Goal: Transaction & Acquisition: Purchase product/service

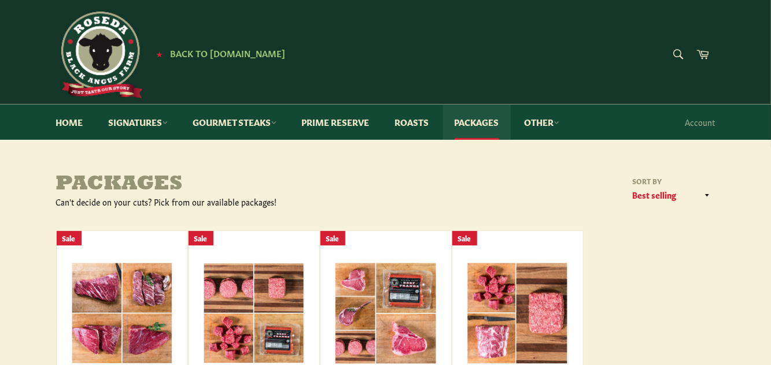
click at [477, 119] on link "Packages" at bounding box center [477, 122] width 68 height 35
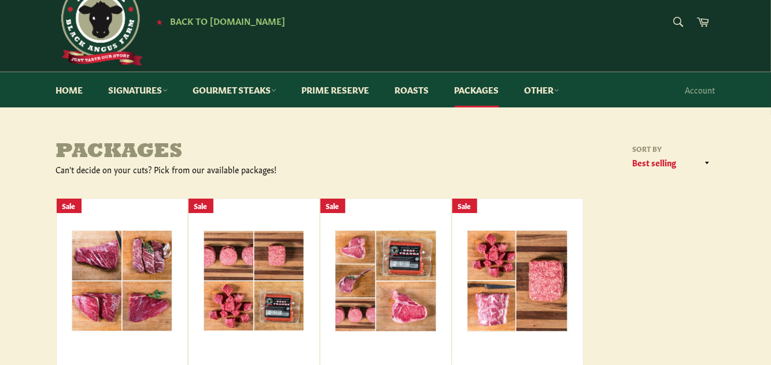
scroll to position [35, 0]
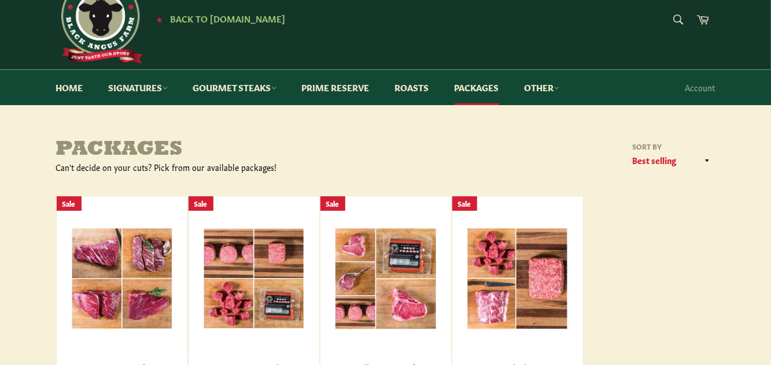
click at [703, 158] on select "Featured Best selling Alphabetically, A-Z Alphabetically, Z-A Price, low to hig…" at bounding box center [672, 161] width 87 height 19
select select "price-ascending"
click at [629, 152] on select "Featured Best selling Alphabetically, A-Z Alphabetically, Z-A Price, low to hig…" at bounding box center [672, 161] width 87 height 19
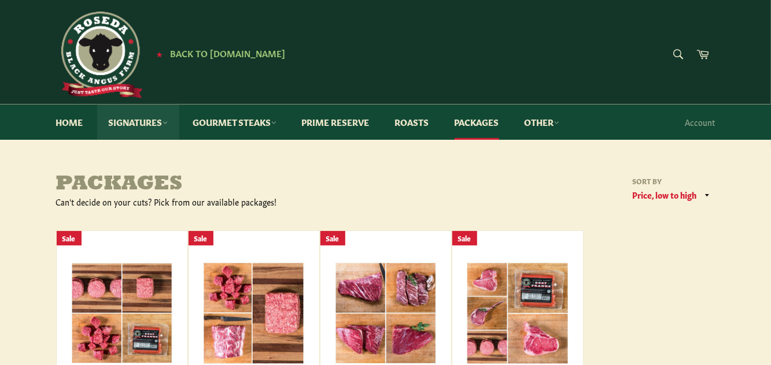
click at [130, 115] on link "Signatures" at bounding box center [138, 122] width 82 height 35
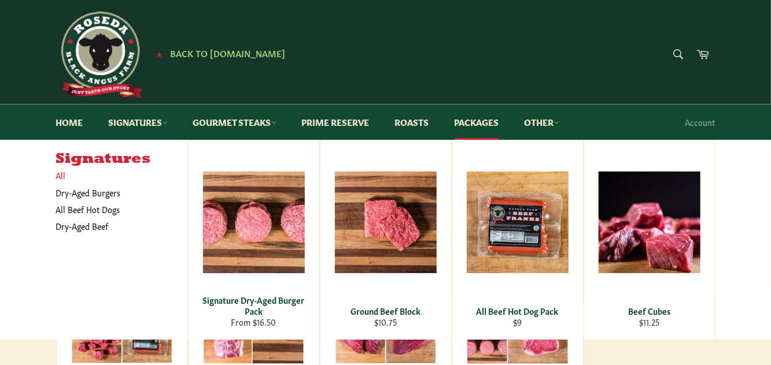
click at [56, 173] on link "All" at bounding box center [119, 175] width 138 height 17
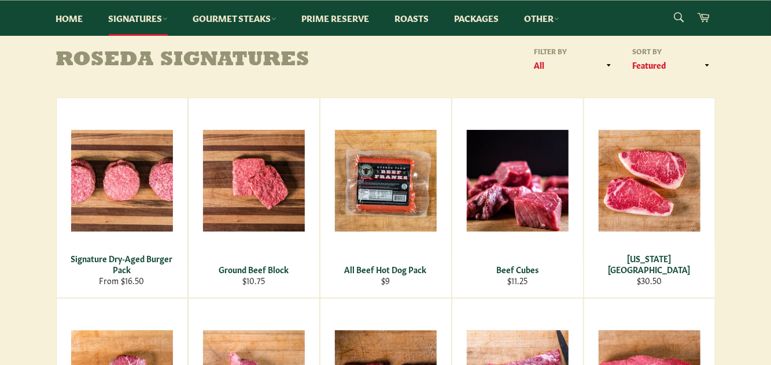
scroll to position [113, 0]
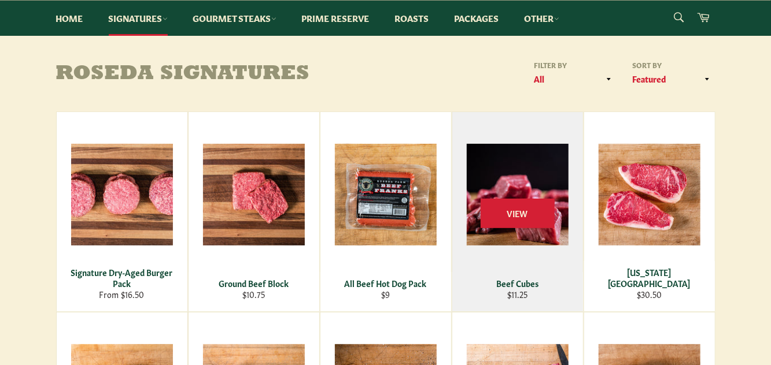
click at [527, 228] on img at bounding box center [518, 195] width 102 height 102
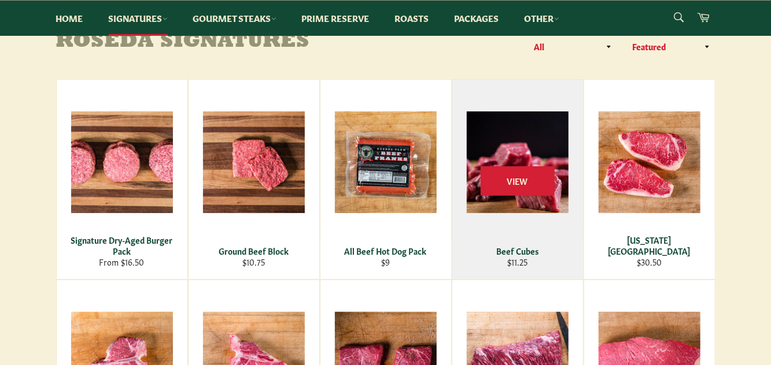
scroll to position [160, 0]
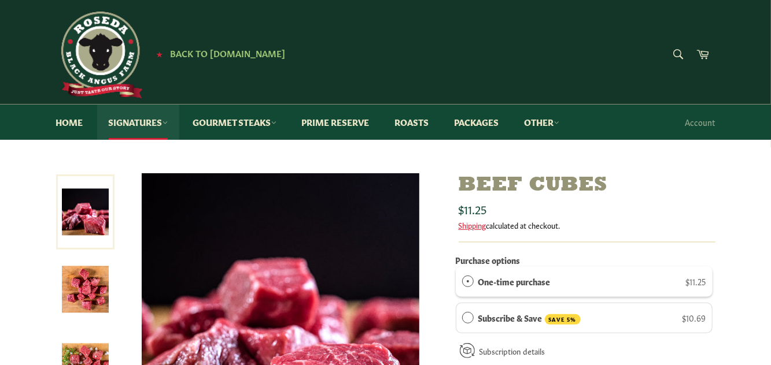
click at [135, 123] on link "Signatures" at bounding box center [138, 122] width 82 height 35
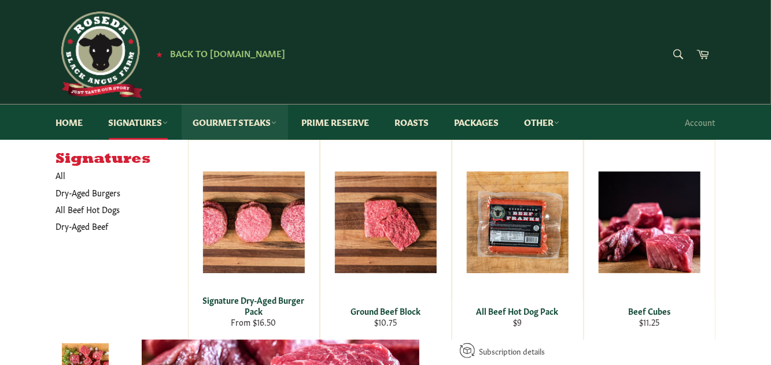
click at [234, 125] on link "Gourmet Steaks" at bounding box center [235, 122] width 106 height 35
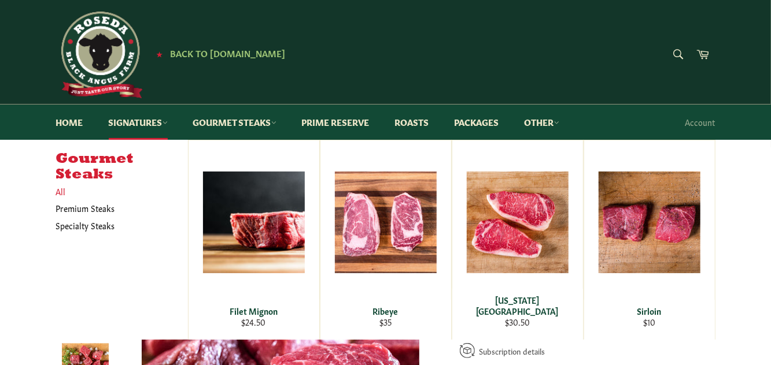
click at [52, 193] on link "All" at bounding box center [119, 191] width 138 height 17
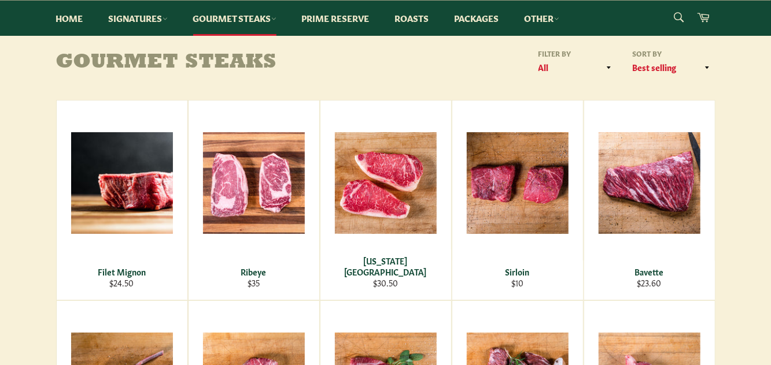
scroll to position [116, 0]
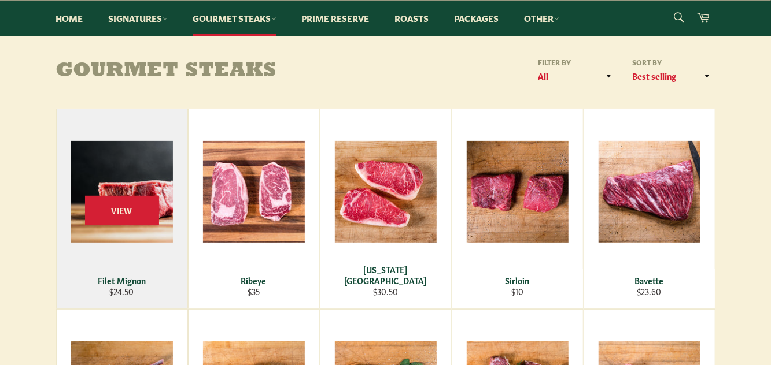
click at [161, 204] on img at bounding box center [122, 192] width 102 height 102
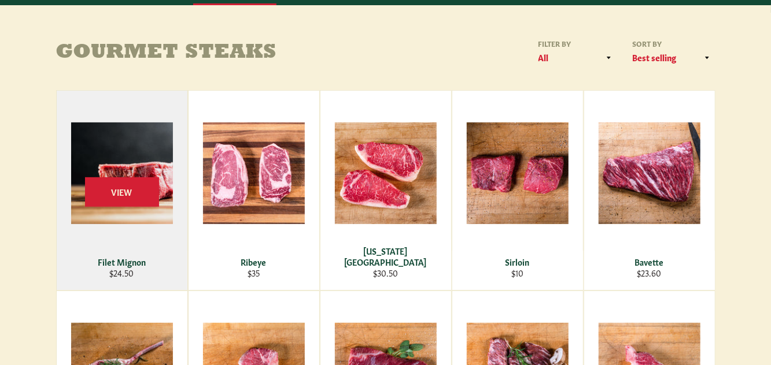
scroll to position [149, 0]
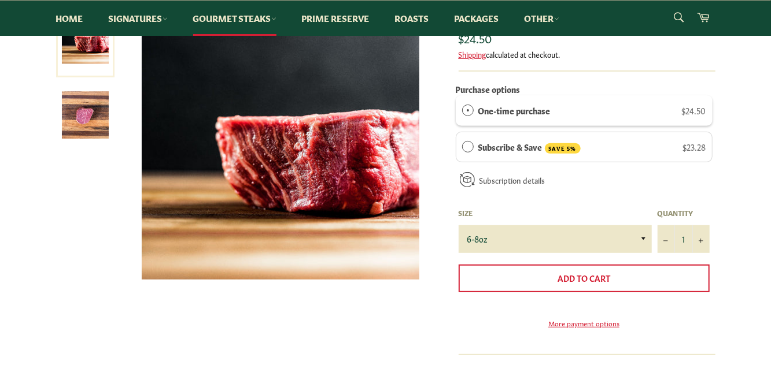
scroll to position [171, 0]
click at [488, 242] on select "6-8oz" at bounding box center [555, 240] width 193 height 28
click at [407, 337] on div "Filet Mignon Sale Regular price $24.50 Shipping calculated at checkout. Purchas…" at bounding box center [380, 227] width 671 height 451
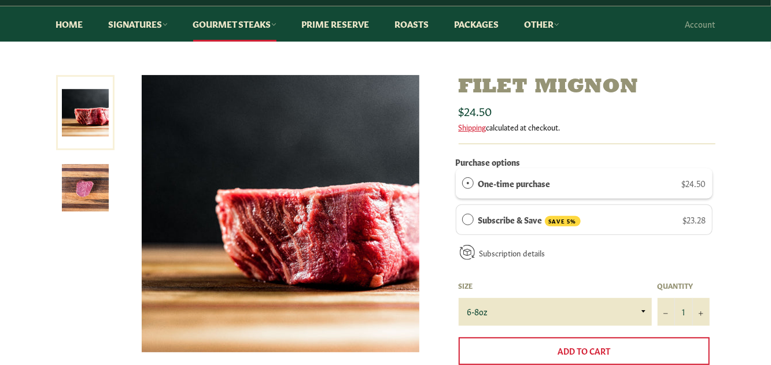
scroll to position [93, 0]
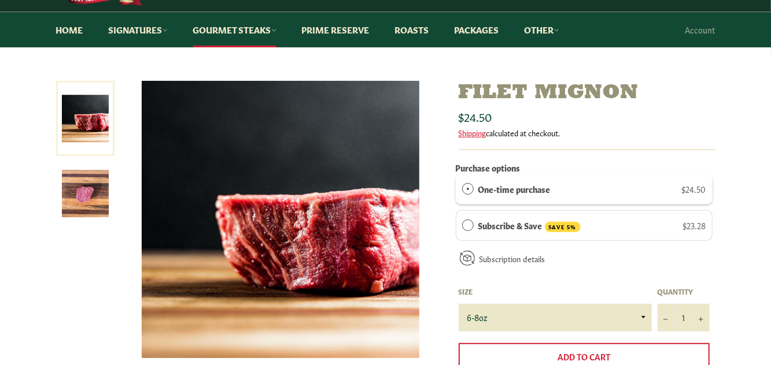
click at [89, 200] on img at bounding box center [85, 194] width 47 height 47
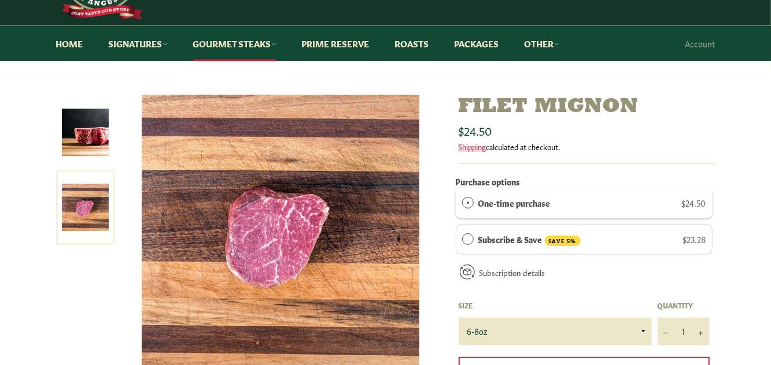
scroll to position [0, 0]
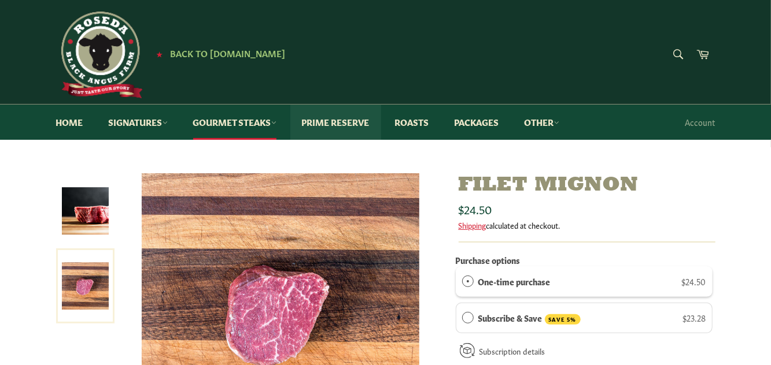
click at [349, 127] on link "Prime Reserve" at bounding box center [335, 122] width 91 height 35
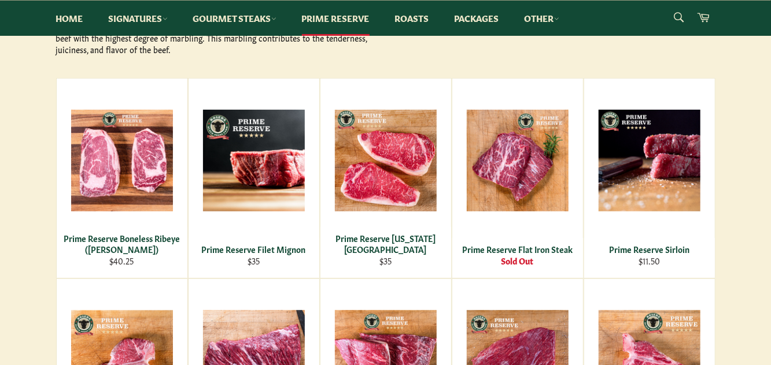
scroll to position [183, 0]
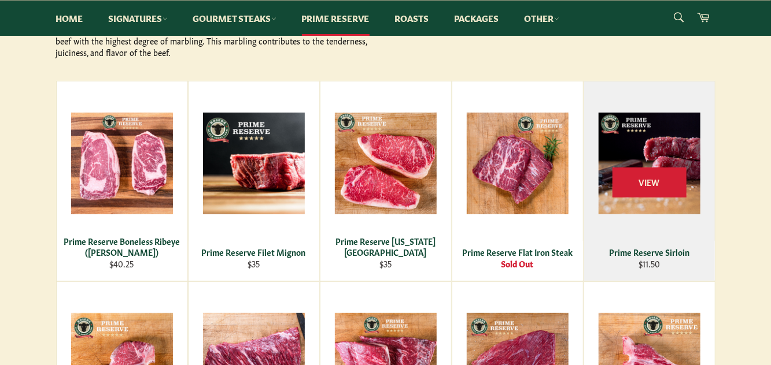
click at [653, 187] on img at bounding box center [650, 164] width 102 height 102
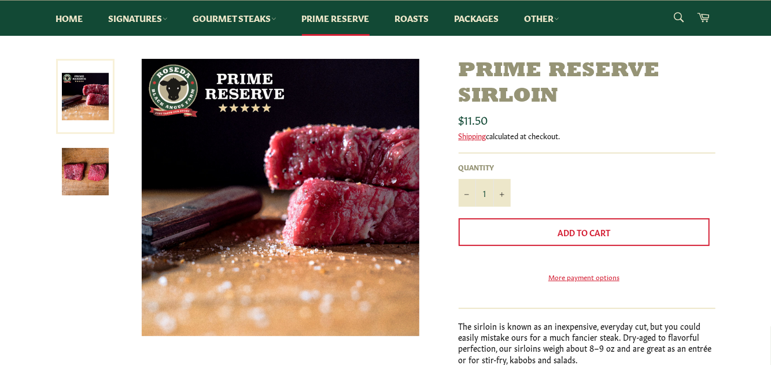
scroll to position [115, 0]
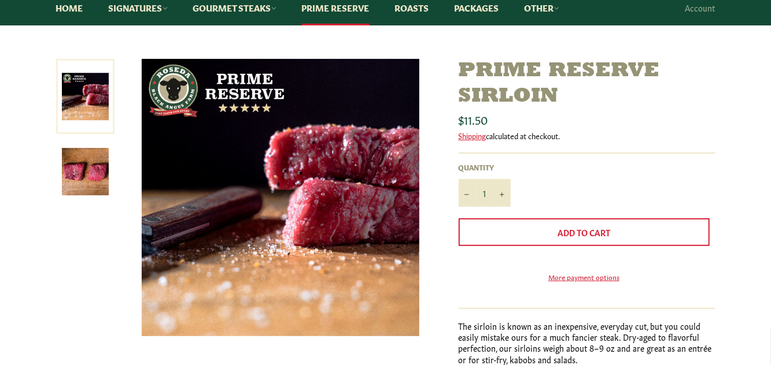
click at [90, 173] on img at bounding box center [85, 172] width 47 height 47
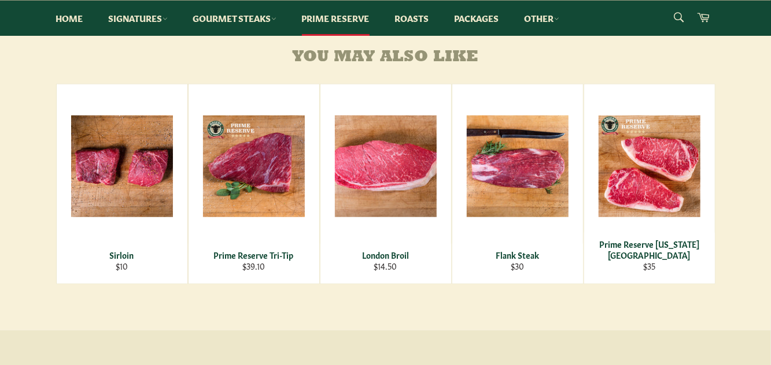
scroll to position [574, 0]
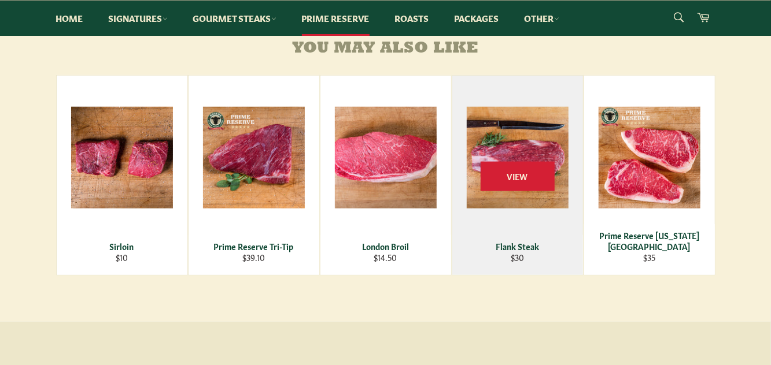
click at [525, 182] on img at bounding box center [518, 158] width 102 height 102
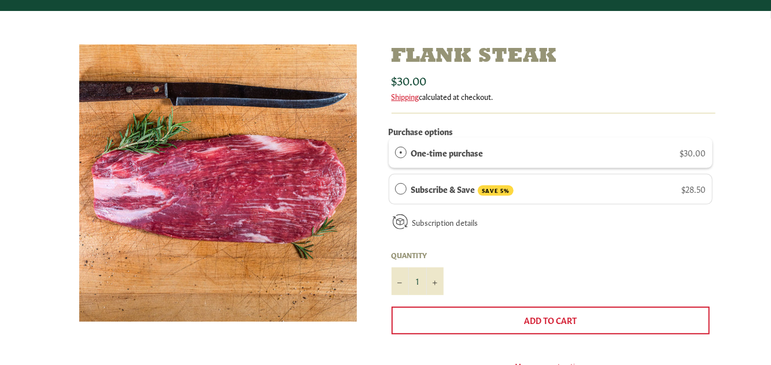
scroll to position [130, 0]
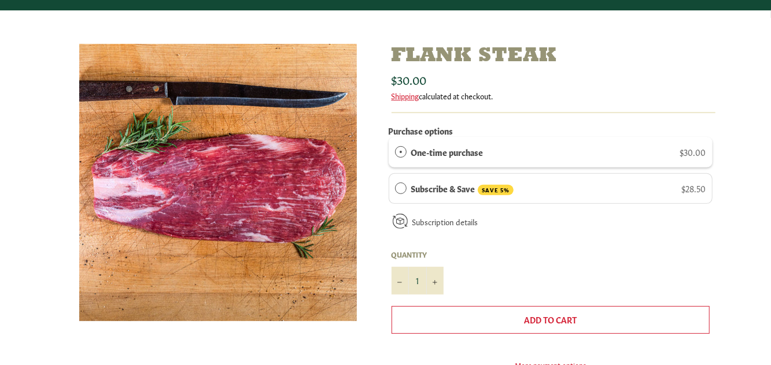
click at [497, 324] on button "Add to Cart" at bounding box center [551, 320] width 318 height 28
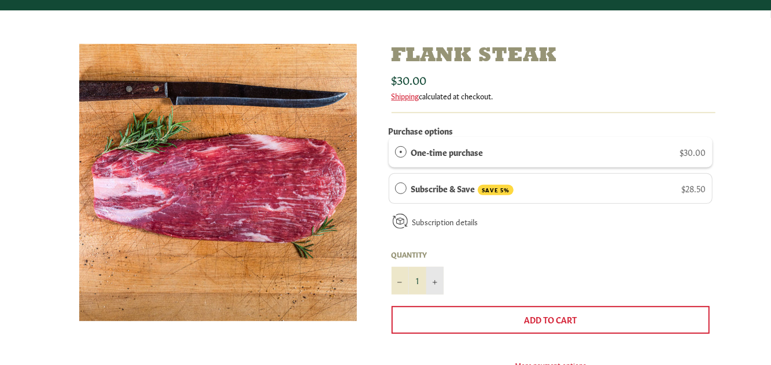
click at [433, 280] on icon "Increase item quantity by one" at bounding box center [435, 282] width 5 height 5
type input "2"
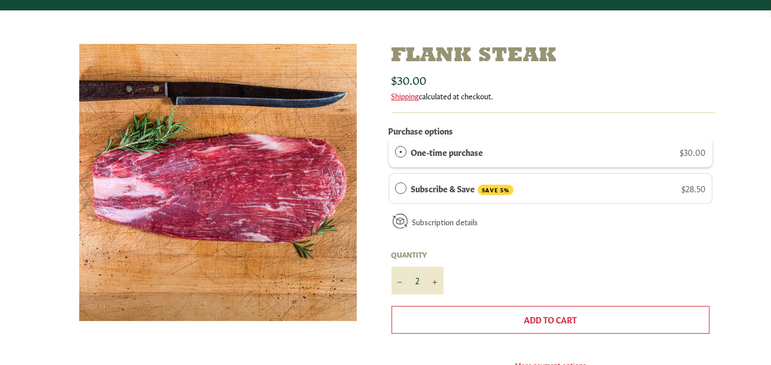
click at [456, 316] on button "Add to Cart" at bounding box center [551, 320] width 318 height 28
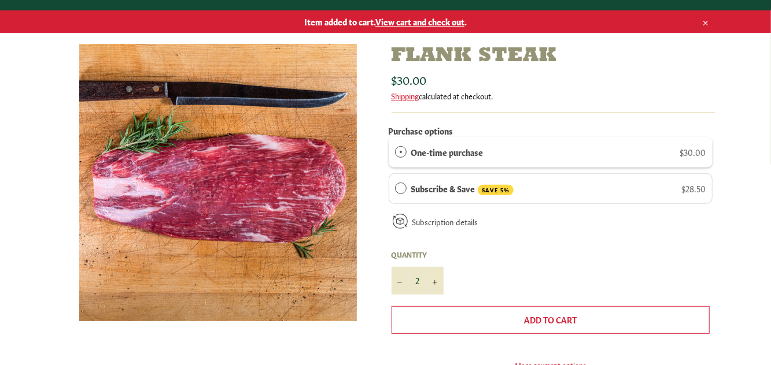
click at [501, 317] on button "Add to Cart" at bounding box center [551, 320] width 318 height 28
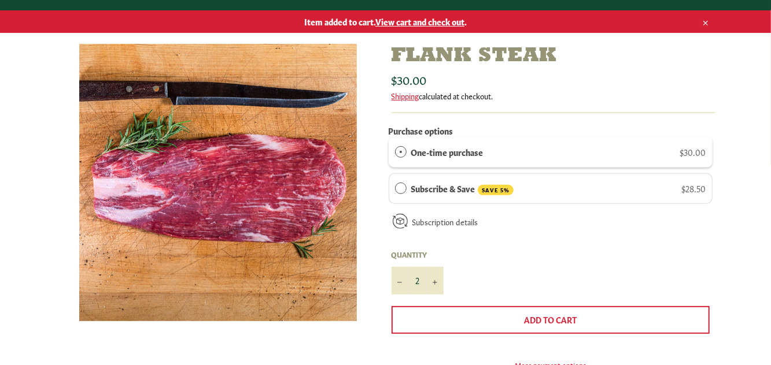
click at [420, 16] on span "View cart and check out" at bounding box center [419, 22] width 89 height 12
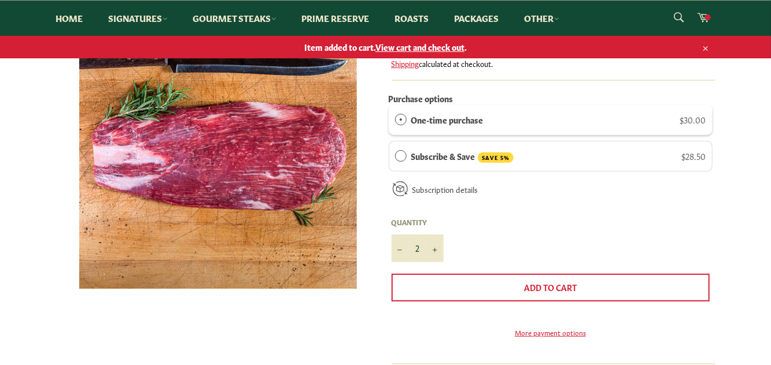
scroll to position [185, 0]
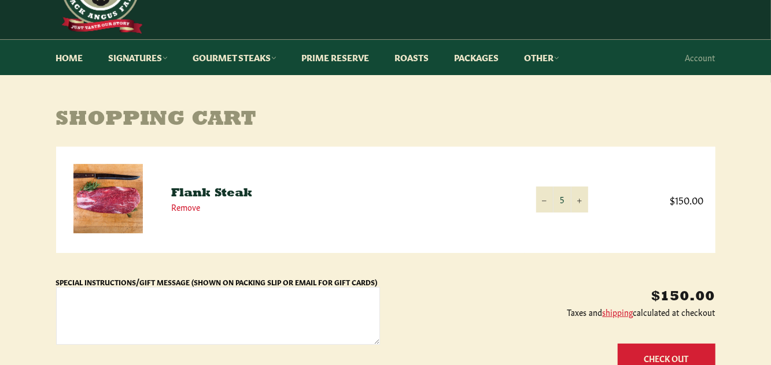
scroll to position [65, 0]
click at [653, 360] on button "Check Out" at bounding box center [667, 358] width 98 height 29
